Goal: Navigation & Orientation: Find specific page/section

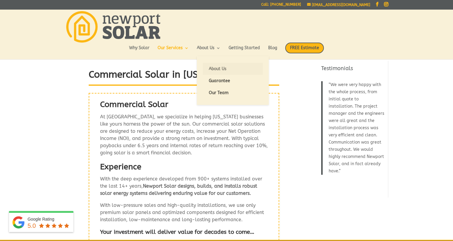
click at [216, 70] on link "About Us" at bounding box center [233, 69] width 60 height 12
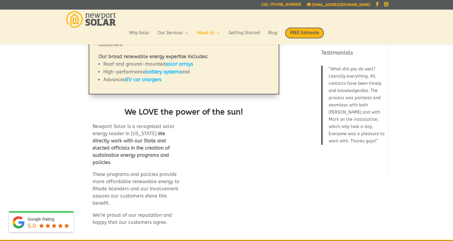
scroll to position [389, 0]
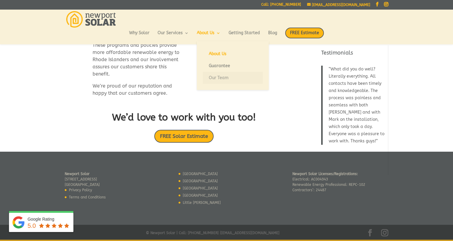
click at [215, 77] on link "Our Team" at bounding box center [233, 78] width 60 height 12
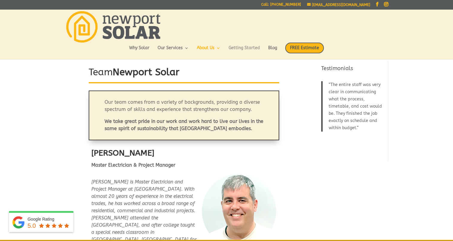
click at [243, 51] on link "Getting Started" at bounding box center [244, 51] width 31 height 10
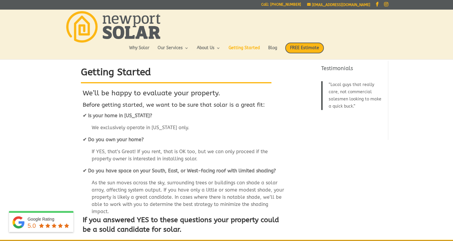
click at [385, 5] on link "Instagram" at bounding box center [386, 4] width 4 height 5
